Goal: Transaction & Acquisition: Subscribe to service/newsletter

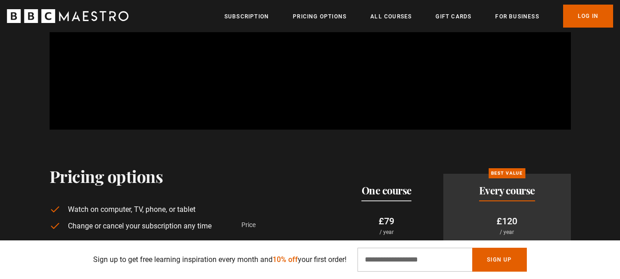
scroll to position [1377, 0]
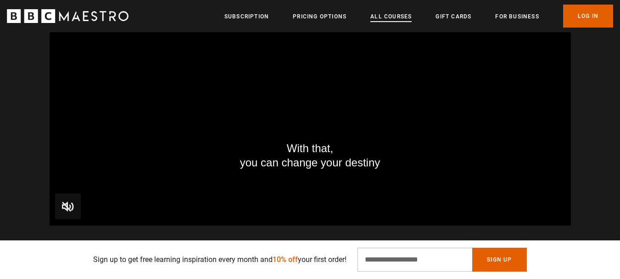
click at [390, 13] on link "All Courses" at bounding box center [390, 16] width 41 height 9
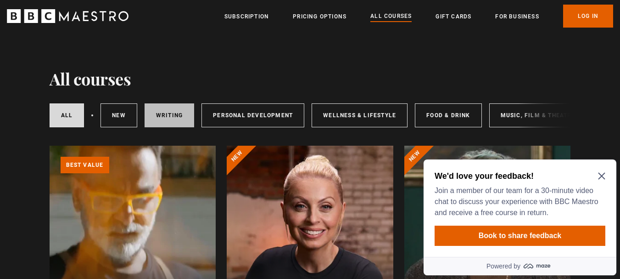
click at [166, 116] on link "Writing" at bounding box center [170, 115] width 50 height 24
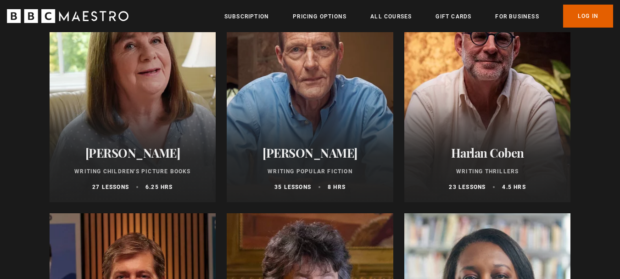
scroll to position [642, 0]
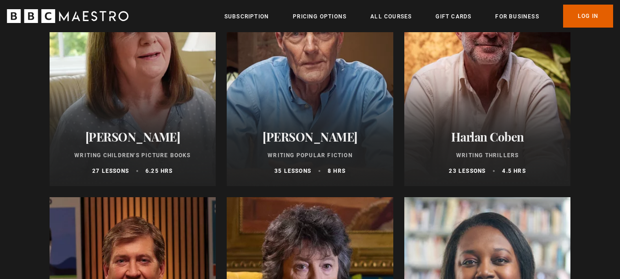
click at [517, 133] on h2 "Harlan Coben" at bounding box center [487, 136] width 145 height 14
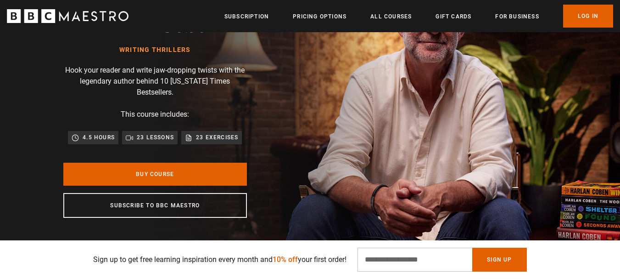
scroll to position [92, 0]
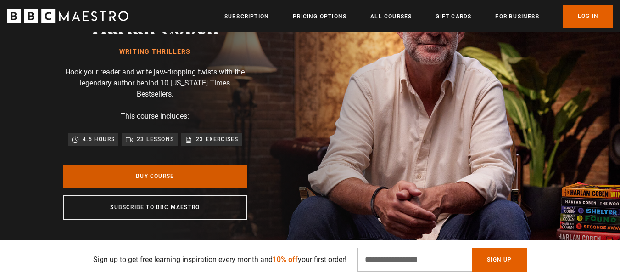
click at [170, 167] on link "Buy Course" at bounding box center [155, 175] width 184 height 23
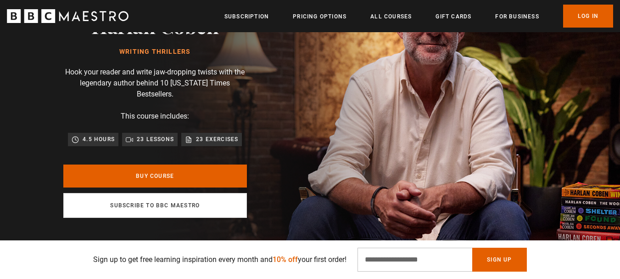
click at [145, 193] on link "Subscribe to BBC Maestro" at bounding box center [155, 205] width 184 height 25
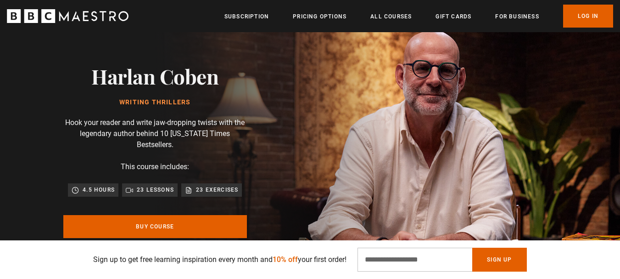
scroll to position [0, 0]
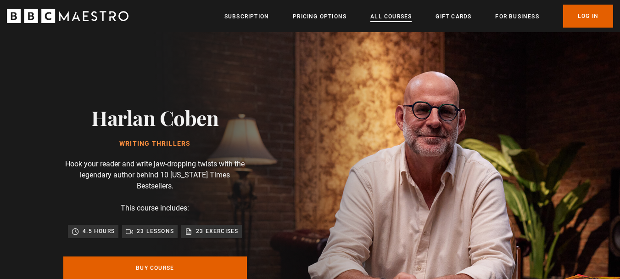
click at [383, 16] on link "All Courses" at bounding box center [390, 16] width 41 height 9
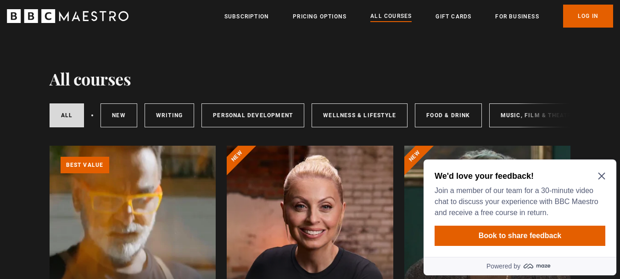
click at [602, 177] on icon "Close Maze Prompt" at bounding box center [601, 176] width 7 height 7
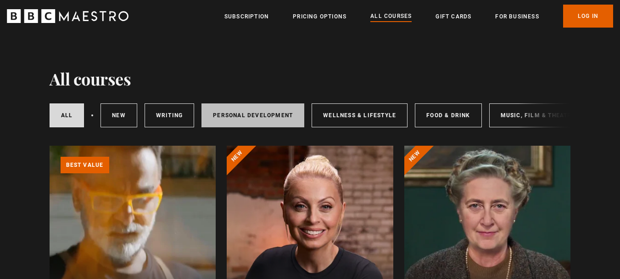
click at [252, 115] on link "Personal Development" at bounding box center [252, 115] width 103 height 24
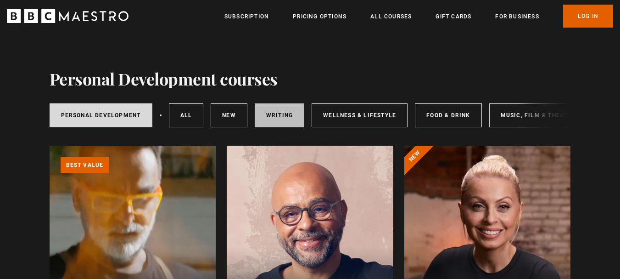
click at [276, 112] on link "Writing" at bounding box center [280, 115] width 50 height 24
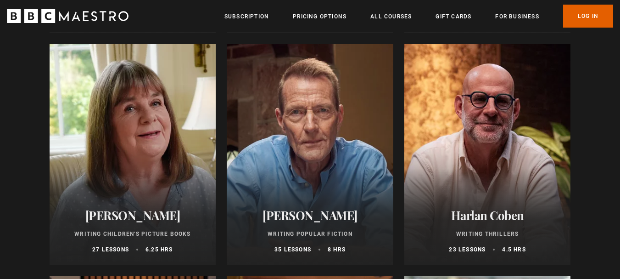
scroll to position [551, 0]
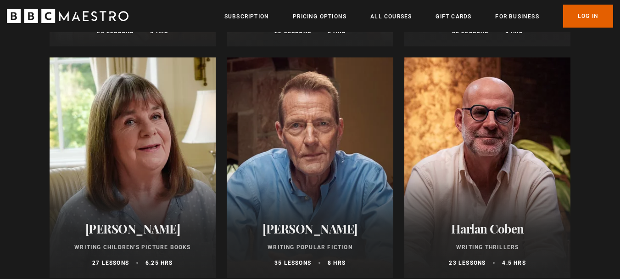
click at [297, 151] on div at bounding box center [310, 167] width 167 height 220
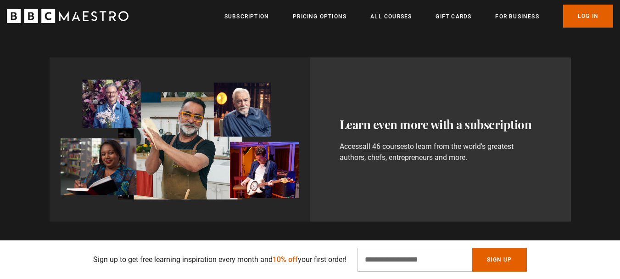
scroll to position [505, 0]
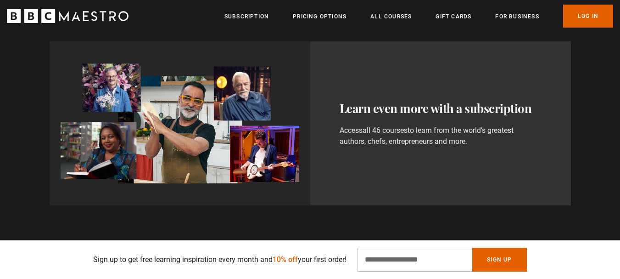
click at [392, 129] on link "all 46 courses" at bounding box center [384, 130] width 45 height 9
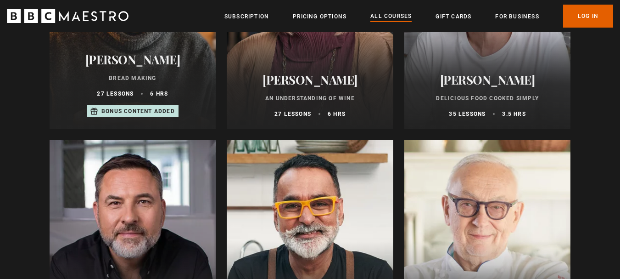
scroll to position [3120, 0]
